Goal: Task Accomplishment & Management: Complete application form

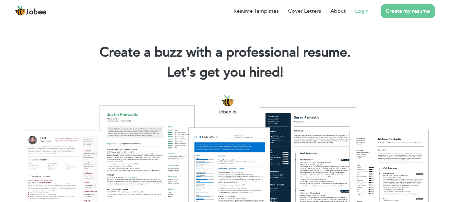
click at [365, 13] on link "Login" at bounding box center [362, 11] width 14 height 8
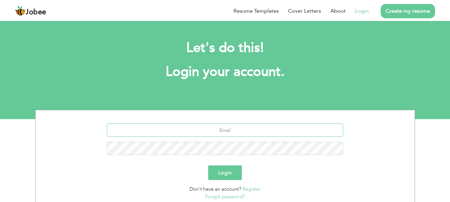
click at [266, 128] on input "text" at bounding box center [225, 130] width 236 height 13
type input "[PERSON_NAME][EMAIL_ADDRESS][DOMAIN_NAME]"
click at [215, 172] on button "Login" at bounding box center [225, 173] width 34 height 15
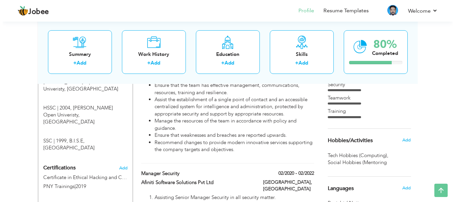
scroll to position [367, 0]
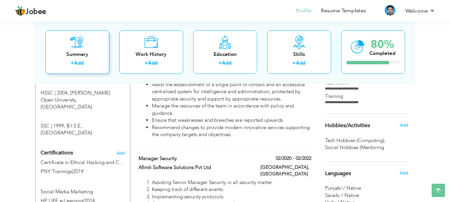
click at [82, 63] on link "Add" at bounding box center [79, 63] width 10 height 7
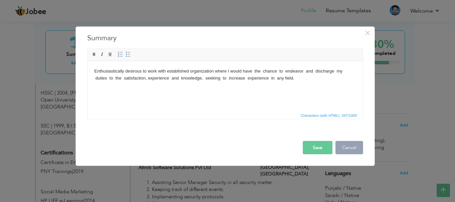
click at [359, 147] on button "Cancel" at bounding box center [350, 147] width 28 height 13
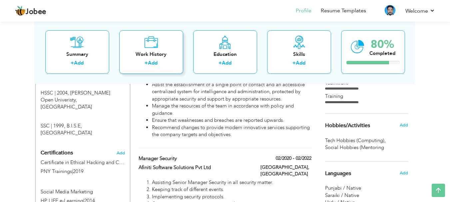
click at [158, 64] on link "Add" at bounding box center [153, 63] width 10 height 7
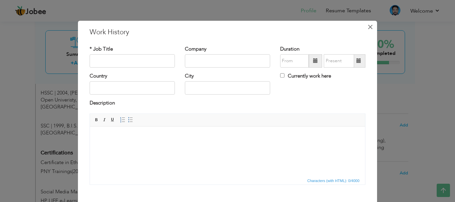
click at [371, 26] on button "×" at bounding box center [370, 27] width 11 height 11
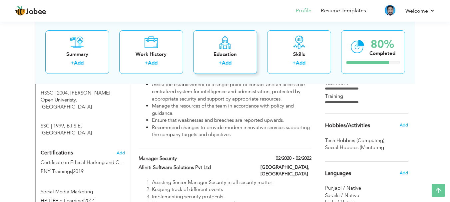
click at [225, 65] on link "Add" at bounding box center [227, 63] width 10 height 7
radio input "true"
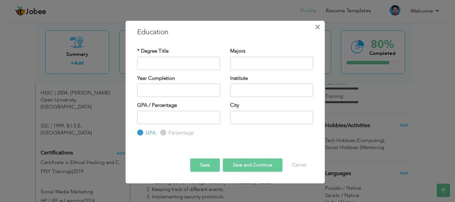
click at [321, 24] on button "×" at bounding box center [318, 27] width 11 height 11
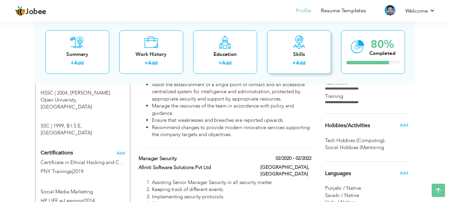
click at [303, 62] on link "Add" at bounding box center [301, 63] width 10 height 7
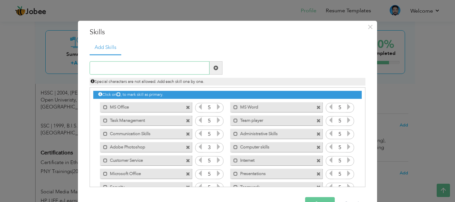
scroll to position [20, 0]
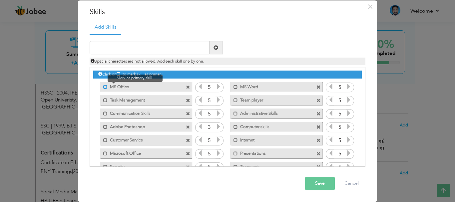
click at [103, 86] on span at bounding box center [105, 87] width 4 height 4
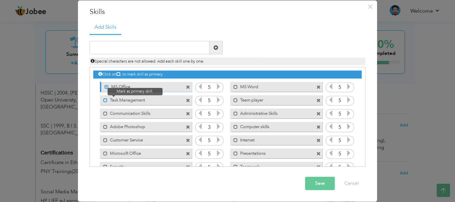
click at [104, 99] on span at bounding box center [105, 100] width 4 height 4
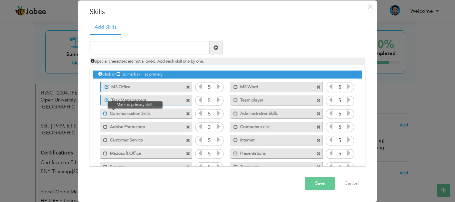
click at [103, 114] on span at bounding box center [105, 114] width 4 height 4
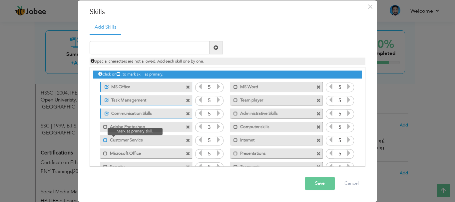
click at [104, 142] on span at bounding box center [105, 140] width 4 height 4
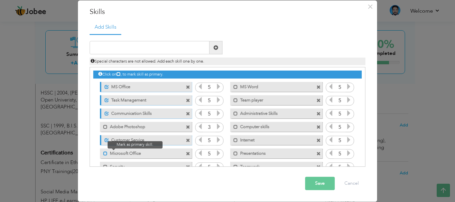
click at [103, 154] on span at bounding box center [105, 154] width 4 height 4
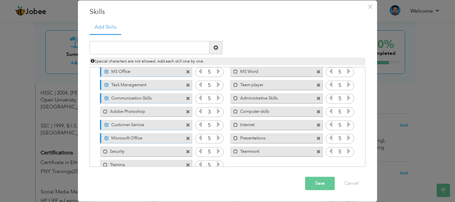
scroll to position [28, 0]
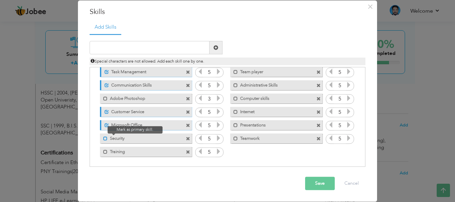
click at [103, 139] on span at bounding box center [105, 139] width 4 height 4
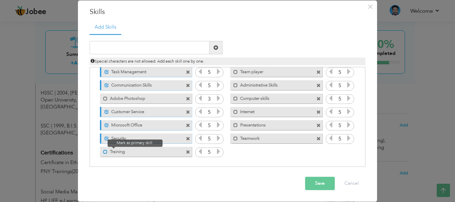
click at [103, 151] on span at bounding box center [105, 152] width 4 height 4
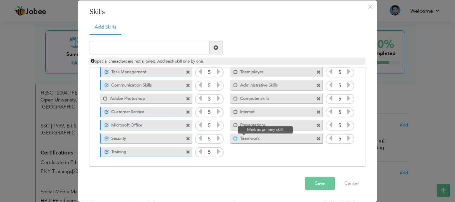
click at [234, 138] on span at bounding box center [236, 139] width 4 height 4
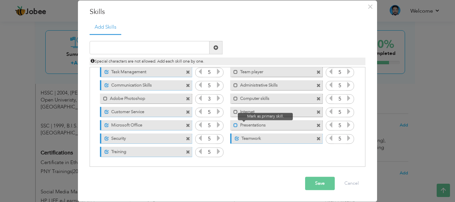
click at [234, 126] on span at bounding box center [236, 125] width 4 height 4
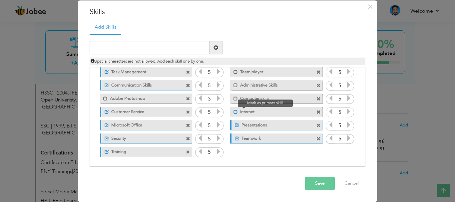
click at [234, 113] on span at bounding box center [236, 112] width 4 height 4
click at [234, 99] on span at bounding box center [236, 99] width 4 height 4
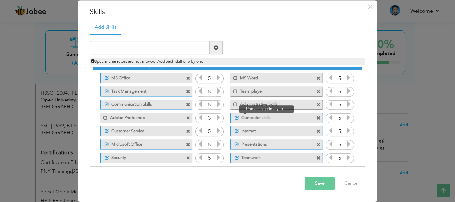
scroll to position [0, 0]
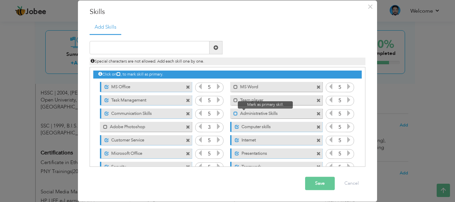
click at [234, 113] on span at bounding box center [236, 114] width 4 height 4
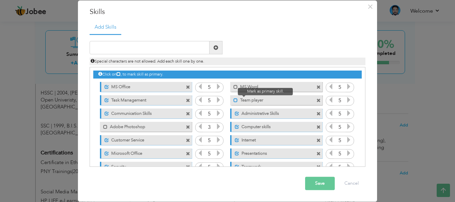
click at [234, 102] on span at bounding box center [236, 100] width 4 height 4
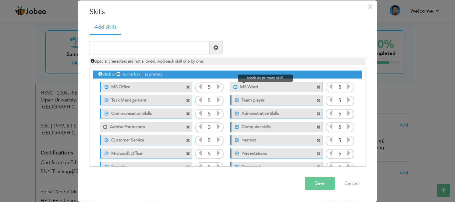
click at [234, 87] on span at bounding box center [236, 87] width 4 height 4
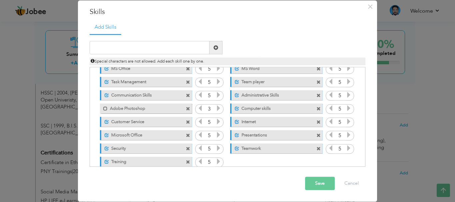
scroll to position [28, 0]
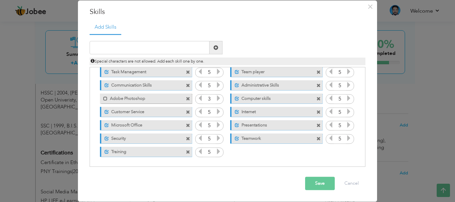
click at [327, 185] on button "Save" at bounding box center [320, 183] width 30 height 13
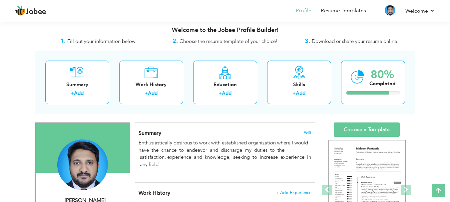
scroll to position [0, 0]
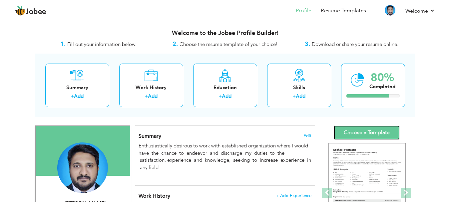
click at [372, 135] on link "Choose a Template" at bounding box center [367, 133] width 66 height 14
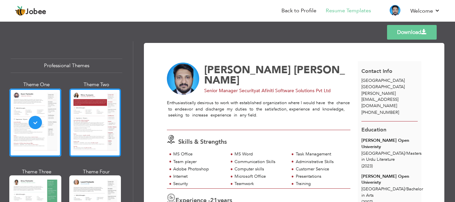
click at [96, 110] on div at bounding box center [95, 123] width 52 height 68
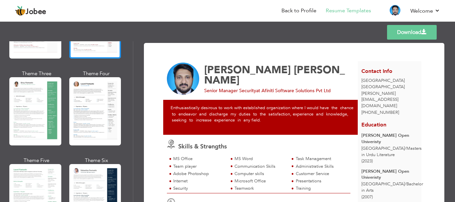
scroll to position [100, 0]
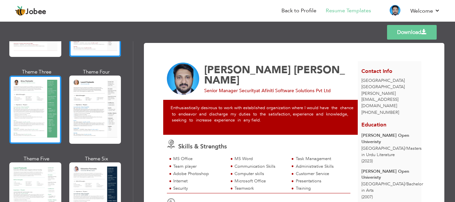
click at [39, 120] on div at bounding box center [35, 110] width 52 height 68
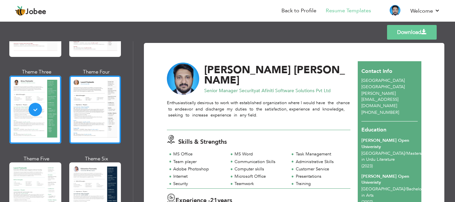
click at [91, 111] on div at bounding box center [95, 110] width 52 height 68
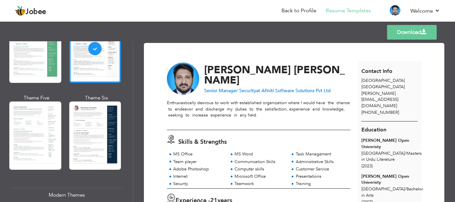
scroll to position [167, 0]
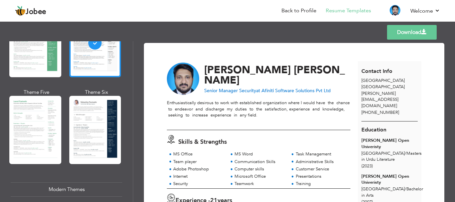
click at [91, 111] on div at bounding box center [95, 130] width 52 height 68
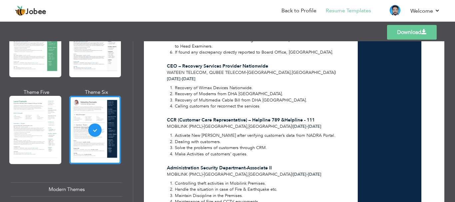
scroll to position [1523, 0]
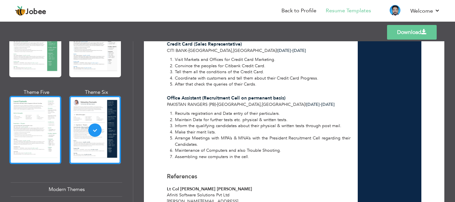
click at [47, 124] on div at bounding box center [35, 130] width 52 height 68
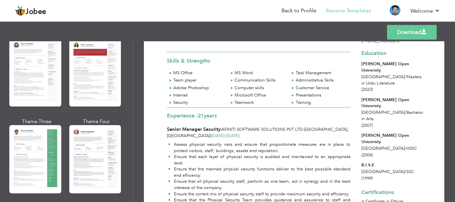
scroll to position [0, 0]
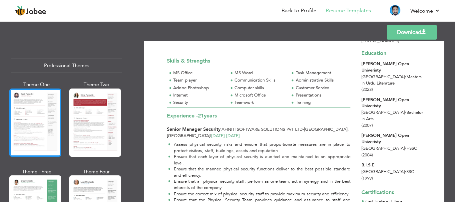
click at [45, 129] on div at bounding box center [35, 123] width 52 height 68
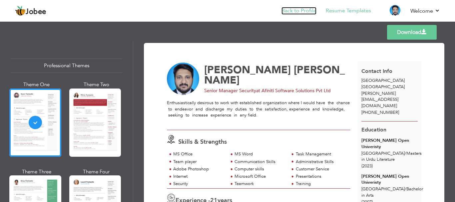
click at [308, 11] on link "Back to Profile" at bounding box center [299, 11] width 35 height 8
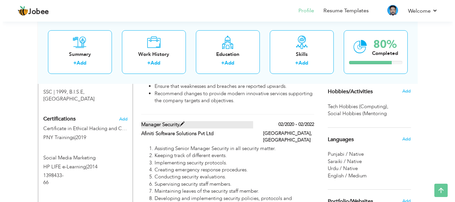
scroll to position [400, 0]
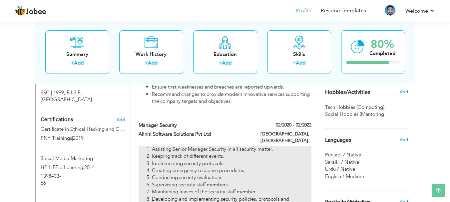
drag, startPoint x: 150, startPoint y: 136, endPoint x: 175, endPoint y: 146, distance: 26.7
type input "Manager Security"
type input "Afiniti Software Solutions Pvt Ltd"
type input "02/2020"
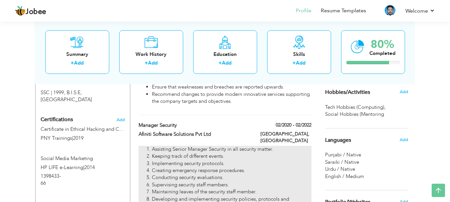
type input "02/2022"
type input "[GEOGRAPHIC_DATA]"
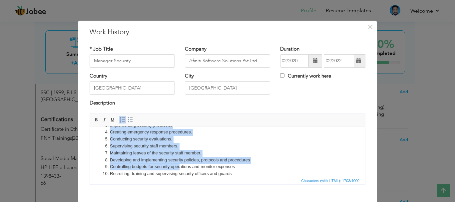
scroll to position [144, 0]
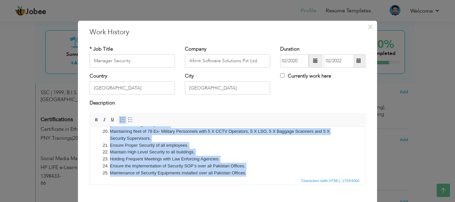
drag, startPoint x: 110, startPoint y: 135, endPoint x: 358, endPoint y: 305, distance: 300.6
click at [277, 183] on html "Assisting Senior Manager Security in all security matter. Keeping track of diff…" at bounding box center [227, 83] width 275 height 201
click at [128, 118] on span at bounding box center [130, 119] width 5 height 5
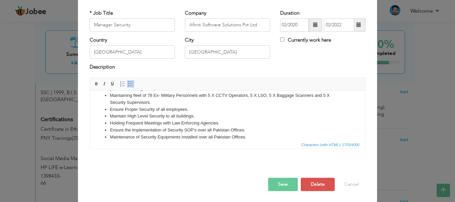
scroll to position [37, 0]
click at [286, 188] on button "Save" at bounding box center [283, 183] width 30 height 13
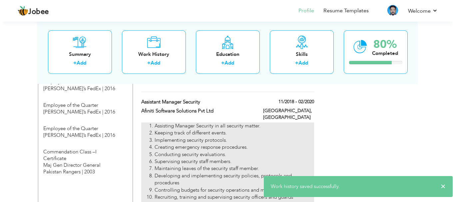
scroll to position [667, 0]
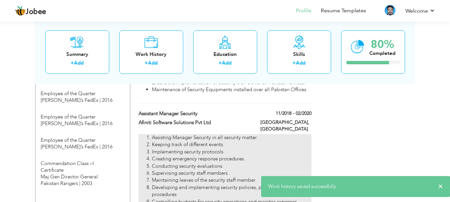
click at [249, 163] on li "Conducting security evaluations." at bounding box center [231, 166] width 159 height 7
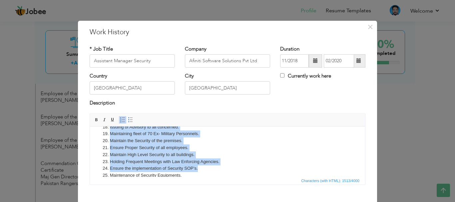
scroll to position [137, 0]
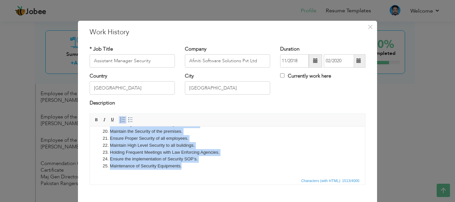
drag, startPoint x: 111, startPoint y: 135, endPoint x: 224, endPoint y: 194, distance: 127.7
click at [224, 176] on html "Assisting Manager Security in all security matter. Keeping track of different e…" at bounding box center [227, 83] width 275 height 187
click at [128, 122] on span at bounding box center [130, 119] width 5 height 5
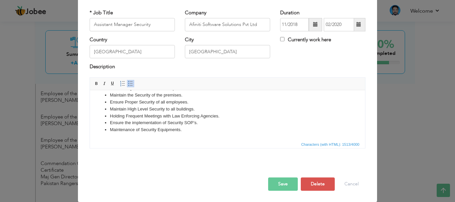
scroll to position [37, 0]
click at [282, 179] on button "Save" at bounding box center [283, 183] width 30 height 13
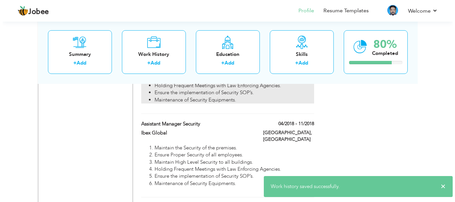
scroll to position [900, 0]
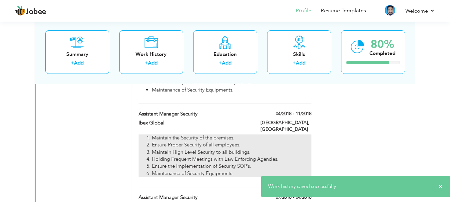
click at [226, 163] on li "Ensure the implementation of Security SOP’s." at bounding box center [231, 166] width 159 height 7
type input "Ibex Global"
type input "04/2018"
type input "11/2018"
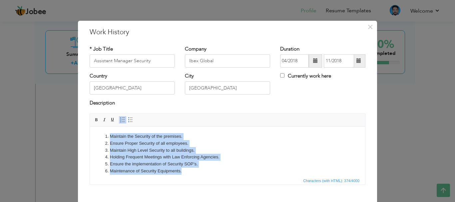
scroll to position [5, 0]
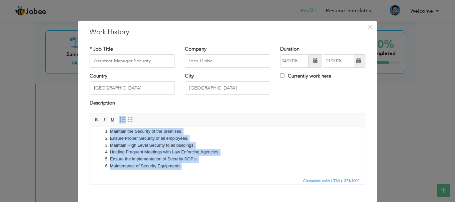
drag, startPoint x: 110, startPoint y: 136, endPoint x: 338, endPoint y: 304, distance: 283.2
click at [204, 176] on html "Maintain the Security of the premises. Ensure Proper Security of all employees.…" at bounding box center [227, 148] width 275 height 55
click at [129, 118] on span at bounding box center [130, 119] width 5 height 5
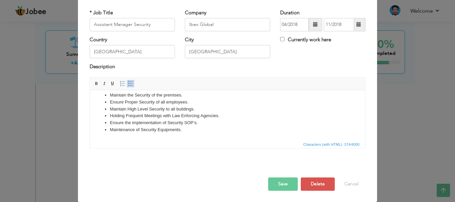
scroll to position [37, 0]
click at [281, 186] on button "Save" at bounding box center [283, 183] width 30 height 13
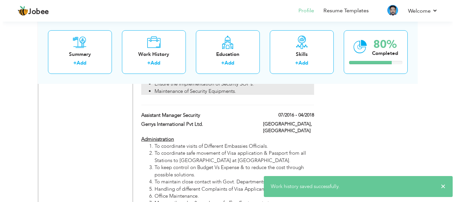
scroll to position [1000, 0]
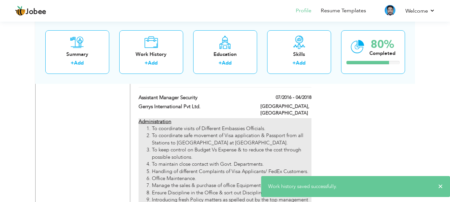
click at [153, 125] on li "To coordinate visits of Different Embassies Officials." at bounding box center [231, 128] width 159 height 7
type input "Gerrys International Pvt Ltd."
type input "07/2016"
type input "04/2018"
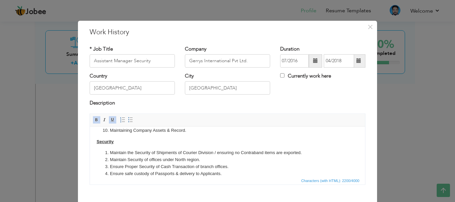
scroll to position [0, 0]
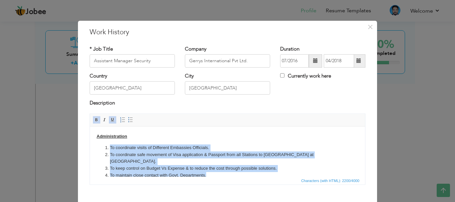
drag, startPoint x: 109, startPoint y: 147, endPoint x: 282, endPoint y: 166, distance: 174.0
click at [282, 166] on ol "To coordinate visits of Different Embassies Officials. To coordinate safe movem…" at bounding box center [228, 182] width 262 height 76
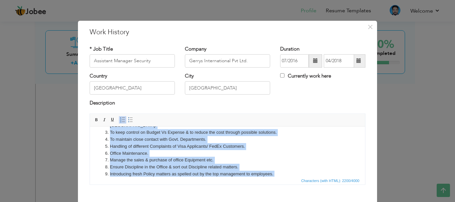
scroll to position [47, 0]
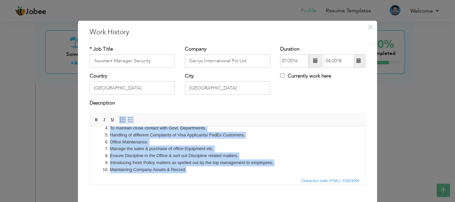
click at [128, 120] on span at bounding box center [130, 119] width 5 height 5
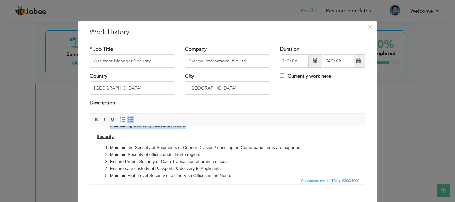
scroll to position [81, 0]
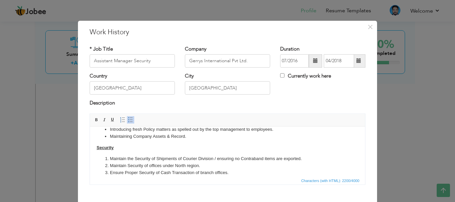
click at [110, 155] on li "Maintain the Security of Shipments of Courier Division / ensuring no Contraband…" at bounding box center [227, 158] width 235 height 7
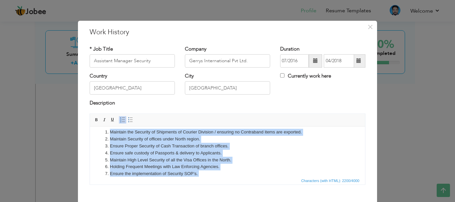
scroll to position [118, 0]
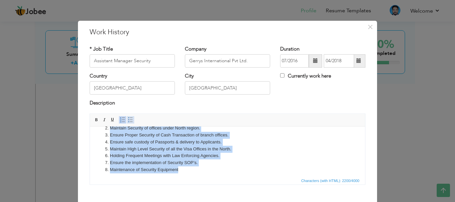
click at [129, 120] on span at bounding box center [130, 119] width 5 height 5
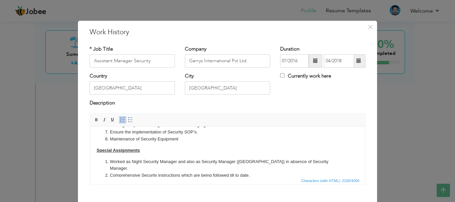
scroll to position [152, 0]
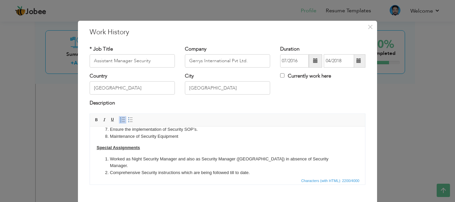
click at [97, 145] on u "Special Assignments" at bounding box center [118, 147] width 43 height 5
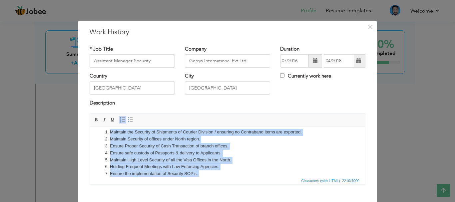
scroll to position [118, 0]
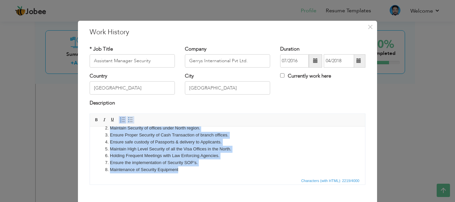
click at [129, 119] on span at bounding box center [130, 119] width 5 height 5
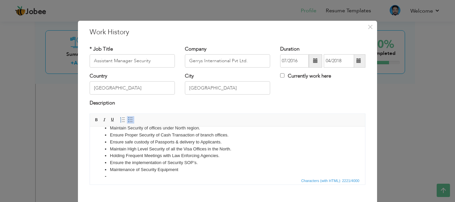
scroll to position [152, 0]
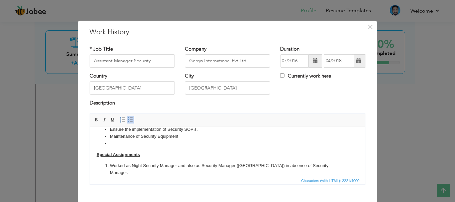
click at [147, 140] on li at bounding box center [227, 143] width 235 height 7
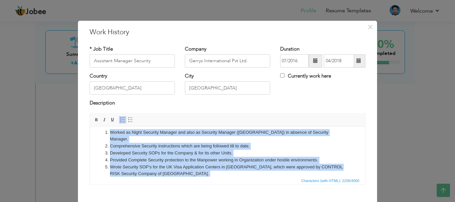
scroll to position [186, 0]
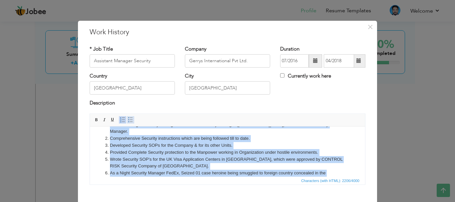
click at [130, 120] on span at bounding box center [130, 119] width 5 height 5
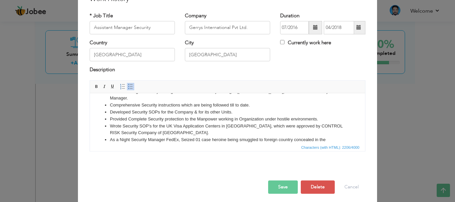
scroll to position [37, 0]
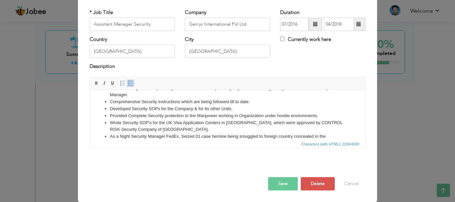
click at [278, 186] on button "Save" at bounding box center [283, 183] width 30 height 13
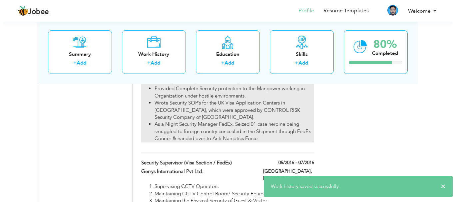
scroll to position [1266, 0]
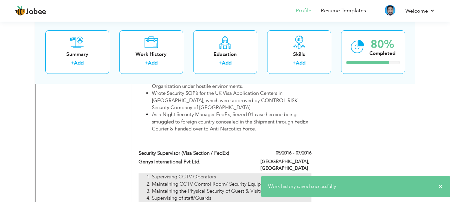
click at [220, 188] on li "Maintaining the Physical Security of Guest & Visitor" at bounding box center [231, 191] width 159 height 7
type input "Security Supervisor (Visa Section / FedEx)"
type input "05/2016"
type input "07/2016"
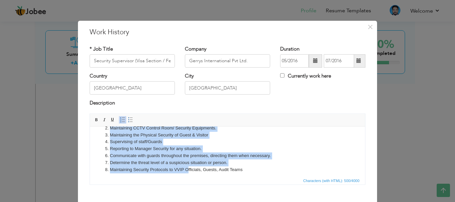
scroll to position [19, 0]
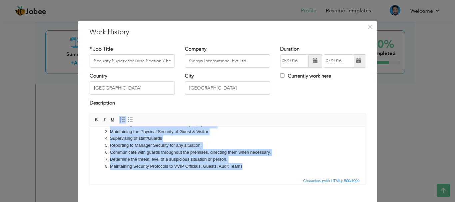
drag, startPoint x: 110, startPoint y: 134, endPoint x: 353, endPoint y: 303, distance: 296.3
click at [261, 176] on html "Supervising CCTV Operators Maintaining CCTV Control Room/ Security Equipments. …" at bounding box center [227, 142] width 275 height 69
click at [129, 117] on span at bounding box center [130, 119] width 5 height 5
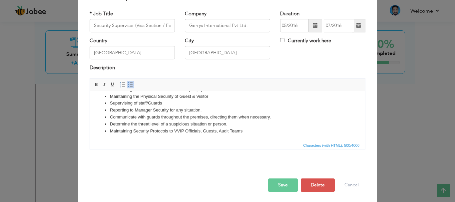
scroll to position [37, 0]
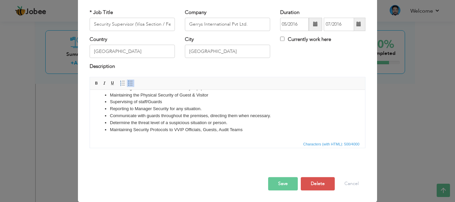
click at [289, 181] on button "Save" at bounding box center [283, 183] width 30 height 13
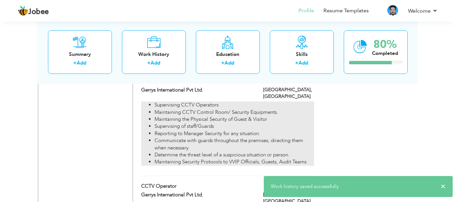
scroll to position [1366, 0]
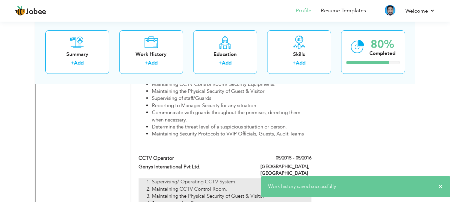
click at [213, 186] on li "Maintaining CCTV Control Room." at bounding box center [231, 189] width 159 height 7
type input "CCTV Operator"
type input "05/2015"
type input "05/2016"
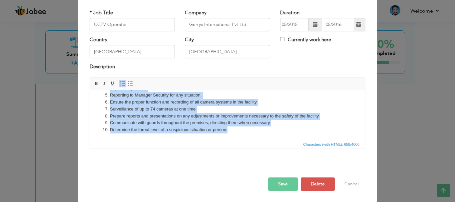
scroll to position [37, 0]
drag, startPoint x: 110, startPoint y: 97, endPoint x: 241, endPoint y: 198, distance: 165.6
click at [241, 140] on html "Supervising/ Operating CCTV System Maintaining CCTV Control Room. Maintaining t…" at bounding box center [227, 98] width 275 height 83
click at [130, 83] on span at bounding box center [130, 83] width 5 height 5
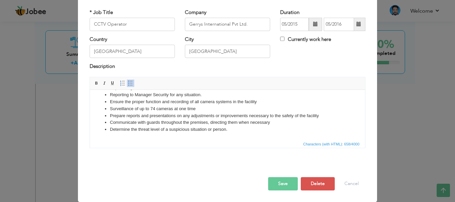
click at [278, 184] on button "Save" at bounding box center [283, 183] width 30 height 13
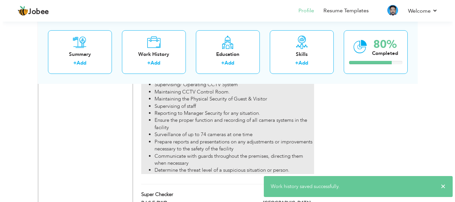
scroll to position [1500, 0]
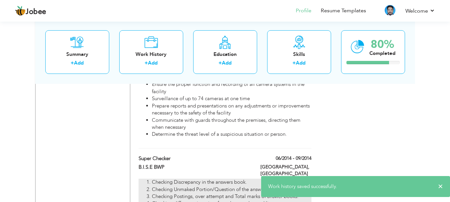
click at [152, 179] on li "Checking Discrepancy in the answers book." at bounding box center [231, 182] width 159 height 7
type input "Super Checker"
type input "B.I.S.E BWP"
type input "06/2014"
type input "09/2014"
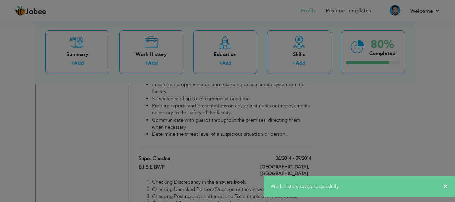
scroll to position [0, 0]
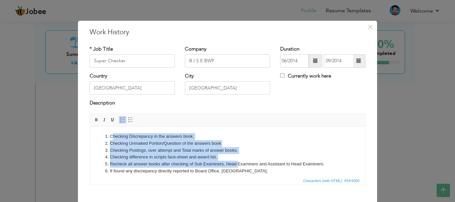
drag, startPoint x: 111, startPoint y: 135, endPoint x: 238, endPoint y: 165, distance: 129.7
click at [238, 165] on ol "Checking Discrepancy in the answers book. Checking Unmaked Portion/Question of …" at bounding box center [228, 154] width 262 height 42
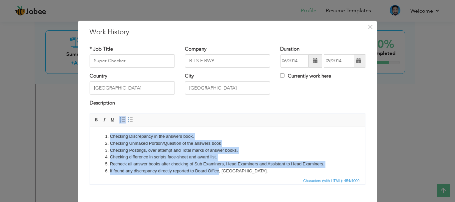
scroll to position [5, 0]
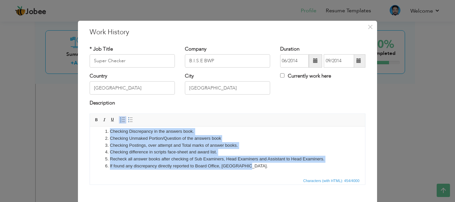
drag, startPoint x: 126, startPoint y: 141, endPoint x: 276, endPoint y: 180, distance: 155.3
click at [276, 176] on html "Checking Discrepancy in the answers book. Checking Unmaked Portion/Question of …" at bounding box center [227, 148] width 275 height 55
click at [130, 119] on span at bounding box center [130, 119] width 5 height 5
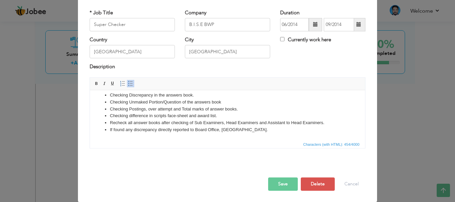
scroll to position [37, 0]
click at [282, 182] on button "Save" at bounding box center [283, 183] width 30 height 13
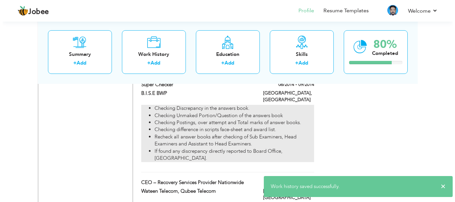
scroll to position [1600, 0]
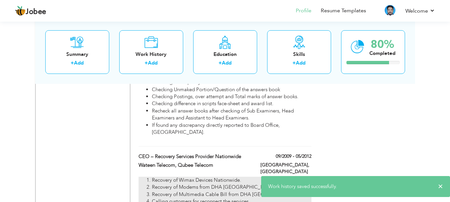
click at [210, 191] on li "Recovery of Multimedia Cable Bill from DHA [GEOGRAPHIC_DATA]." at bounding box center [231, 194] width 159 height 7
type input "CEO – Recovery Services Provider Nationwide"
type input "Wateen Telecom, Qubee Telecom"
type input "09/2009"
type input "05/2012"
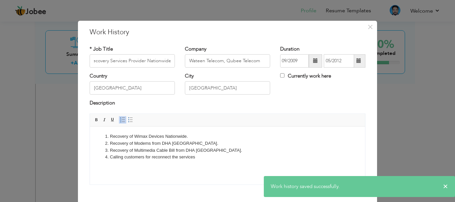
scroll to position [0, 0]
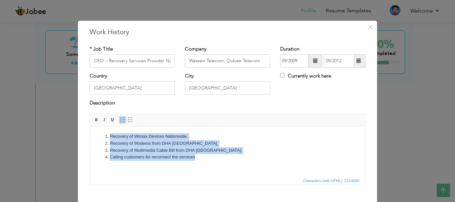
drag, startPoint x: 110, startPoint y: 135, endPoint x: 208, endPoint y: 161, distance: 100.6
click at [207, 162] on html "Recovery of Wimax Devices Nationwide. Recovery of Modems from DHA Lahore. Recov…" at bounding box center [227, 146] width 275 height 41
click at [128, 120] on span at bounding box center [130, 119] width 5 height 5
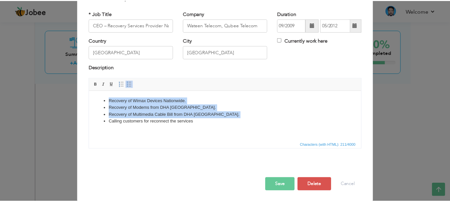
scroll to position [37, 0]
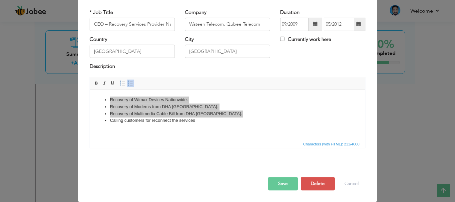
click at [288, 183] on button "Save" at bounding box center [283, 183] width 30 height 13
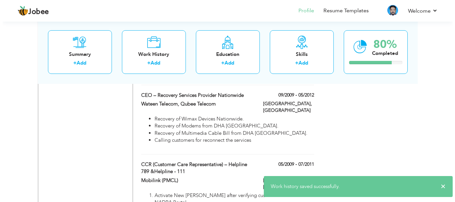
scroll to position [1666, 0]
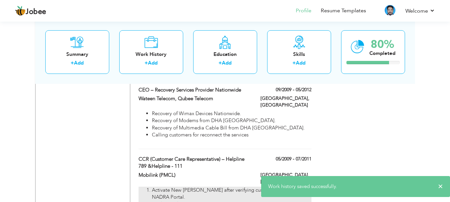
click at [174, 201] on li "Dealing with customers." at bounding box center [231, 204] width 159 height 7
type input "CCR (Customer Care Representative) – Helpline 789 &Helpline - 111"
type input "Mobilink (PMCL)"
type input "05/2009"
type input "07/2011"
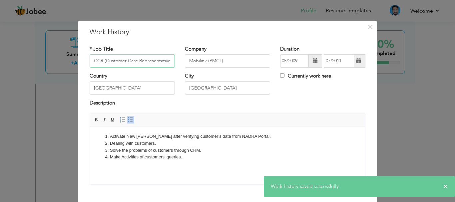
scroll to position [0, 0]
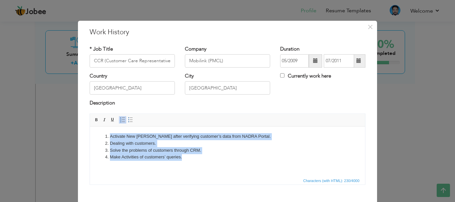
drag, startPoint x: 110, startPoint y: 136, endPoint x: 210, endPoint y: 165, distance: 103.9
click at [210, 165] on html "Activate New Sims after verifying customer’s data from NADRA Portal. Dealing wi…" at bounding box center [227, 146] width 275 height 41
click at [129, 123] on link "Insert/Remove Bulleted List" at bounding box center [130, 119] width 7 height 7
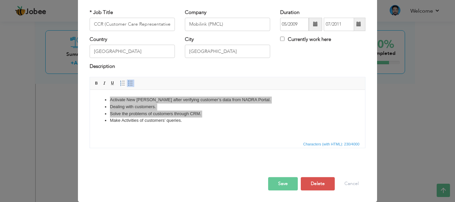
click at [287, 186] on button "Save" at bounding box center [283, 183] width 30 height 13
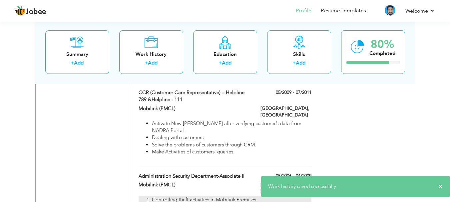
click at [158, 197] on li "Controlling theft activities in Mobilink Premises." at bounding box center [231, 200] width 159 height 7
type input "Administration Security Department-Associate II"
type input "05/2006"
type input "04/2009"
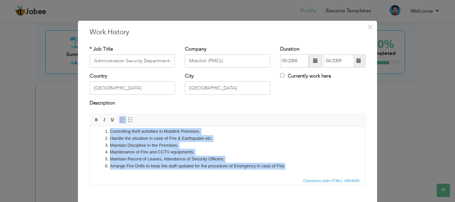
drag, startPoint x: 110, startPoint y: 136, endPoint x: 314, endPoint y: 160, distance: 204.8
click at [333, 172] on html "Controlling theft activities in Mobilink Premises. Handle the situation in case…" at bounding box center [227, 148] width 275 height 55
click at [129, 122] on span at bounding box center [130, 119] width 5 height 5
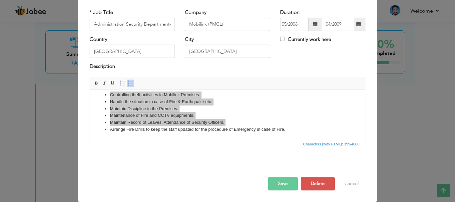
click at [285, 184] on button "Save" at bounding box center [283, 183] width 30 height 13
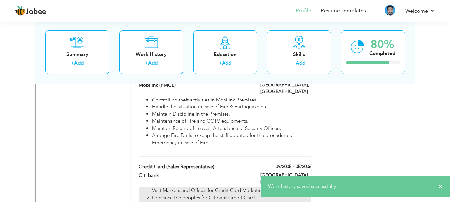
type input "Credit Card (Sales Representative)"
type input "Citi bank"
type input "09/2005"
type input "05/2006"
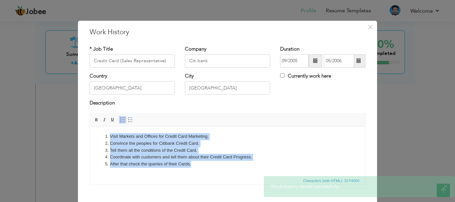
drag, startPoint x: 110, startPoint y: 134, endPoint x: 241, endPoint y: 167, distance: 134.3
click at [241, 168] on html "Visit Markets and Offices for Credit Card Marketing. Convince the peoples for C…" at bounding box center [227, 150] width 275 height 48
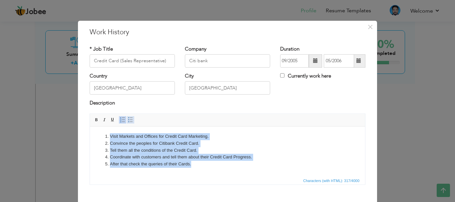
click at [129, 123] on link "Insert/Remove Bulleted List" at bounding box center [130, 119] width 7 height 7
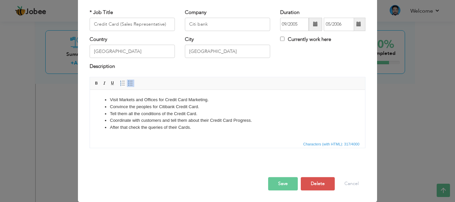
click at [292, 187] on button "Save" at bounding box center [283, 183] width 30 height 13
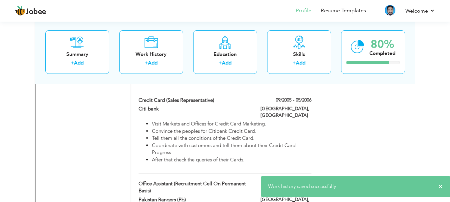
type input "Office Assistant (Recruitment Cell on permanent basis)"
type input "Pakistan Rangers (Pb)"
type input "04/2002"
type input "01/2005"
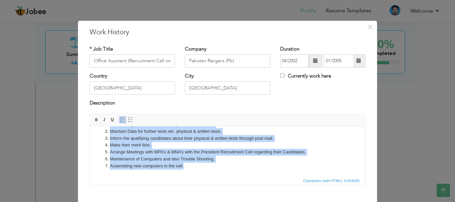
drag, startPoint x: 110, startPoint y: 136, endPoint x: 227, endPoint y: 180, distance: 125.3
click at [227, 176] on html "Recruits registration and Data entry of their particulars. Maintain Data for fu…" at bounding box center [227, 145] width 275 height 62
click at [128, 120] on span at bounding box center [130, 119] width 5 height 5
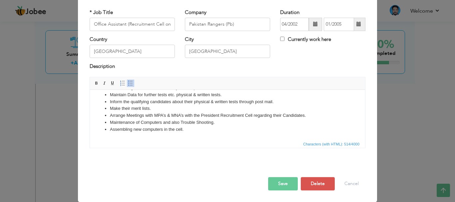
click at [291, 184] on button "Save" at bounding box center [283, 183] width 30 height 13
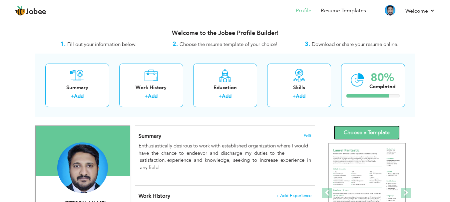
click at [386, 131] on link "Choose a Template" at bounding box center [367, 133] width 66 height 14
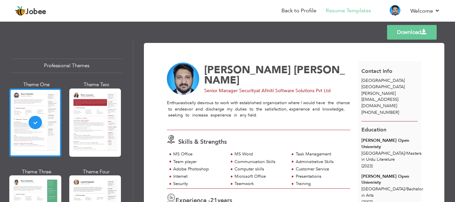
click at [412, 37] on link "Download" at bounding box center [412, 32] width 50 height 15
